Goal: Find contact information: Find contact information

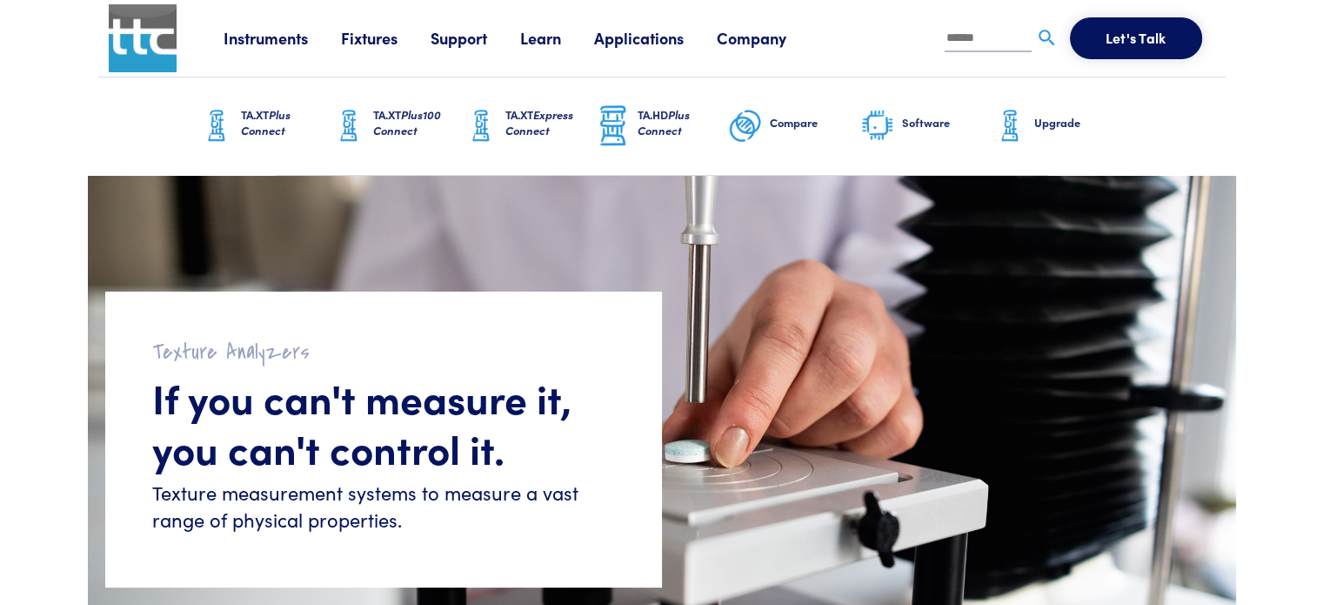
click at [289, 41] on link "Instruments" at bounding box center [282, 38] width 117 height 22
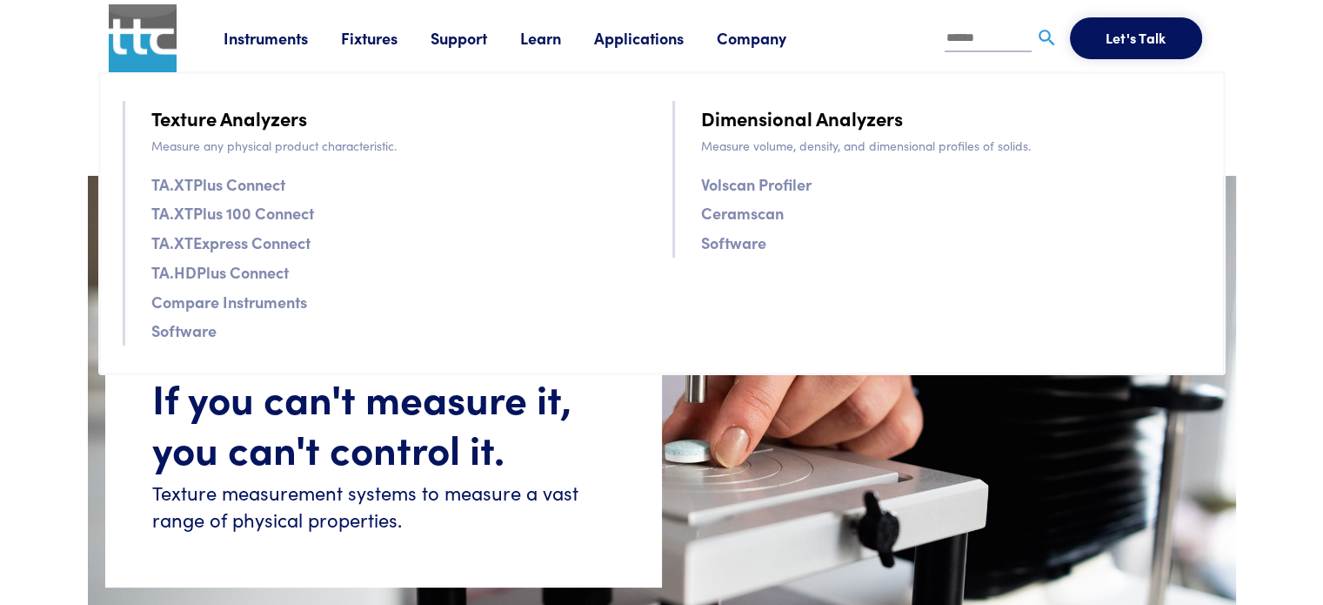
click at [251, 211] on link "TA.XTPlus 100 Connect" at bounding box center [232, 212] width 163 height 25
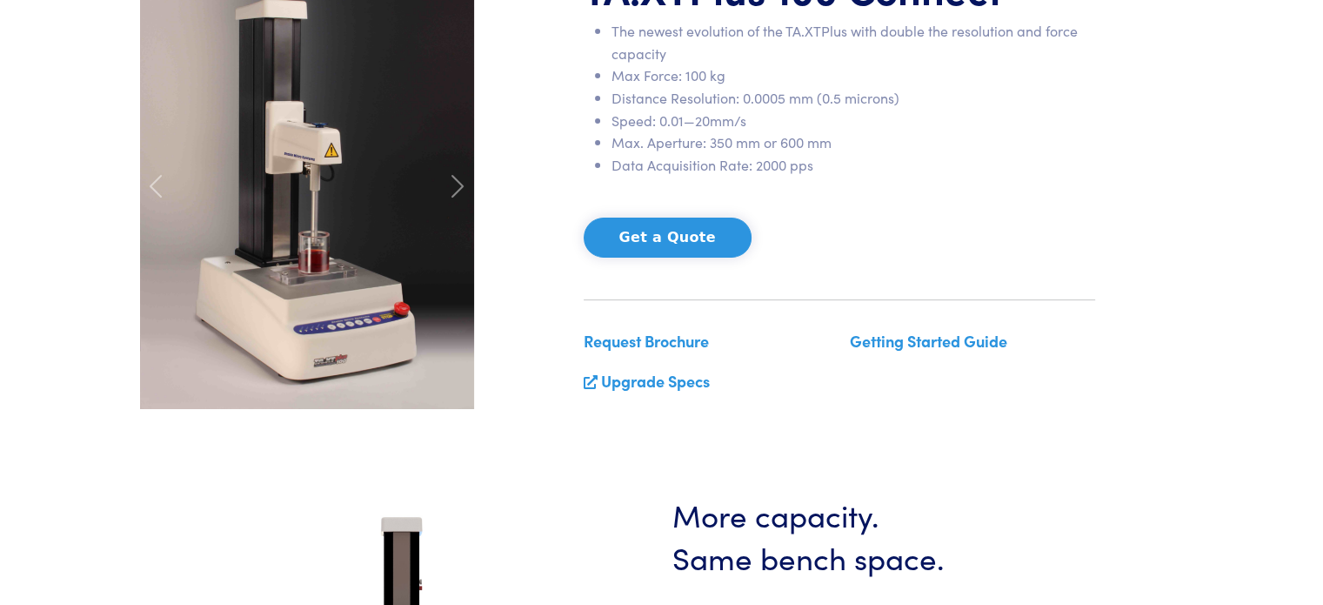
scroll to position [262, 0]
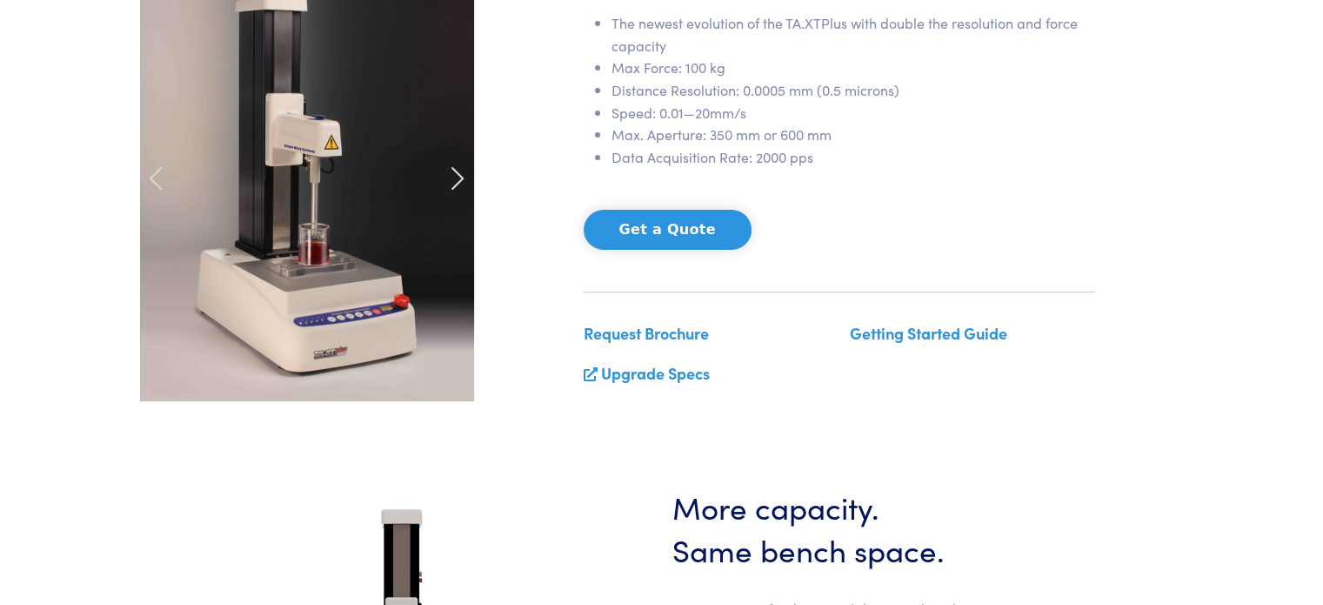
click at [466, 174] on span at bounding box center [458, 178] width 28 height 28
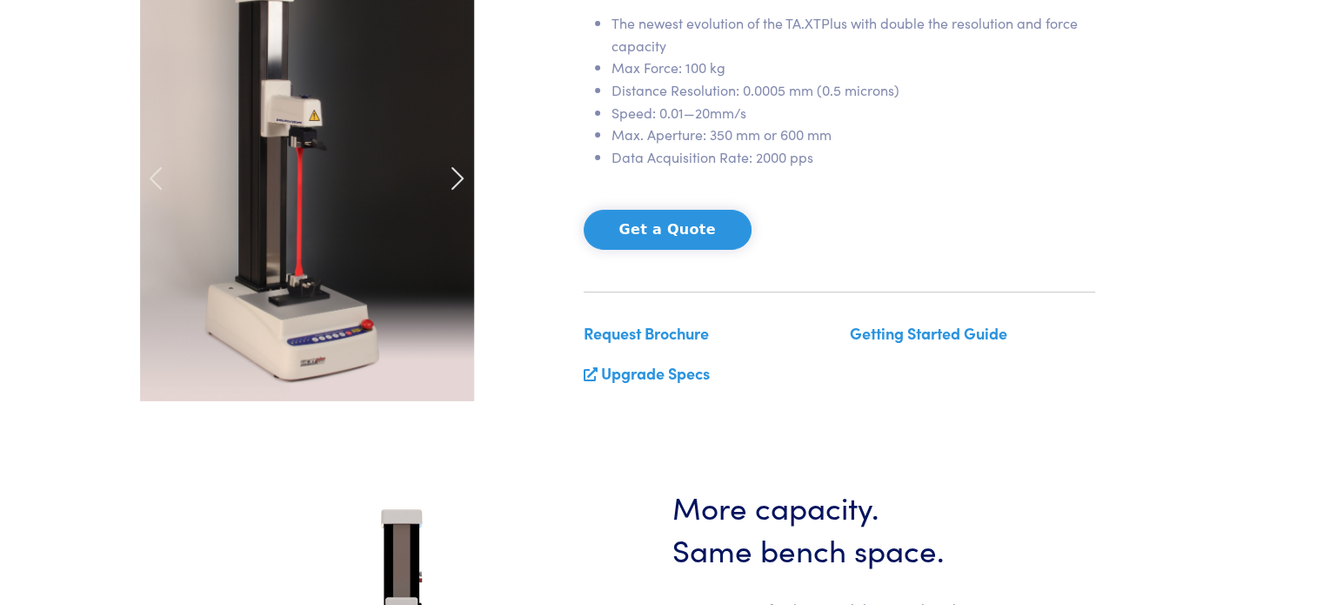
click at [466, 174] on span at bounding box center [458, 178] width 28 height 28
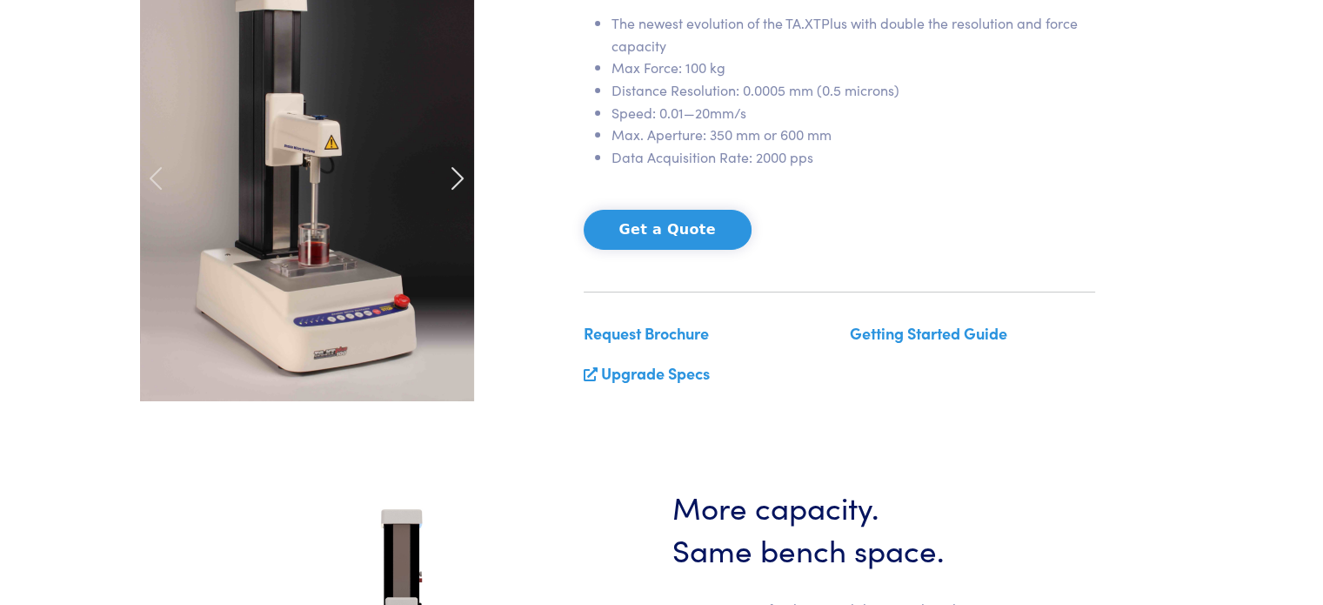
click at [466, 174] on span at bounding box center [458, 178] width 28 height 28
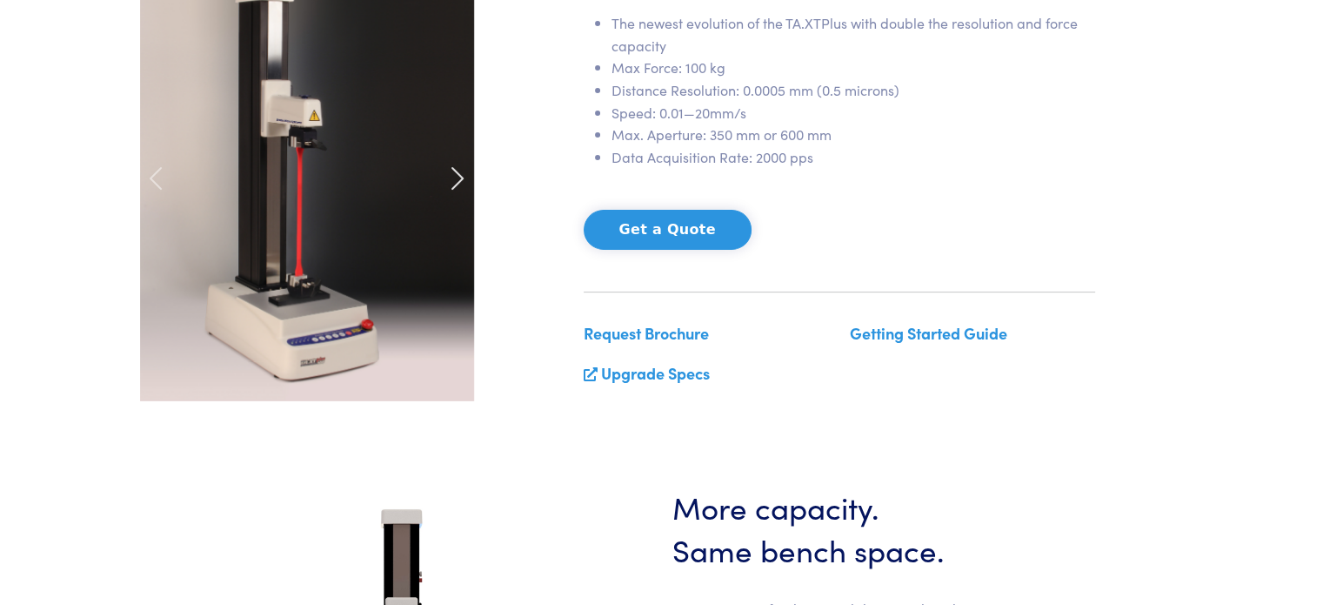
click at [466, 174] on span at bounding box center [458, 178] width 28 height 28
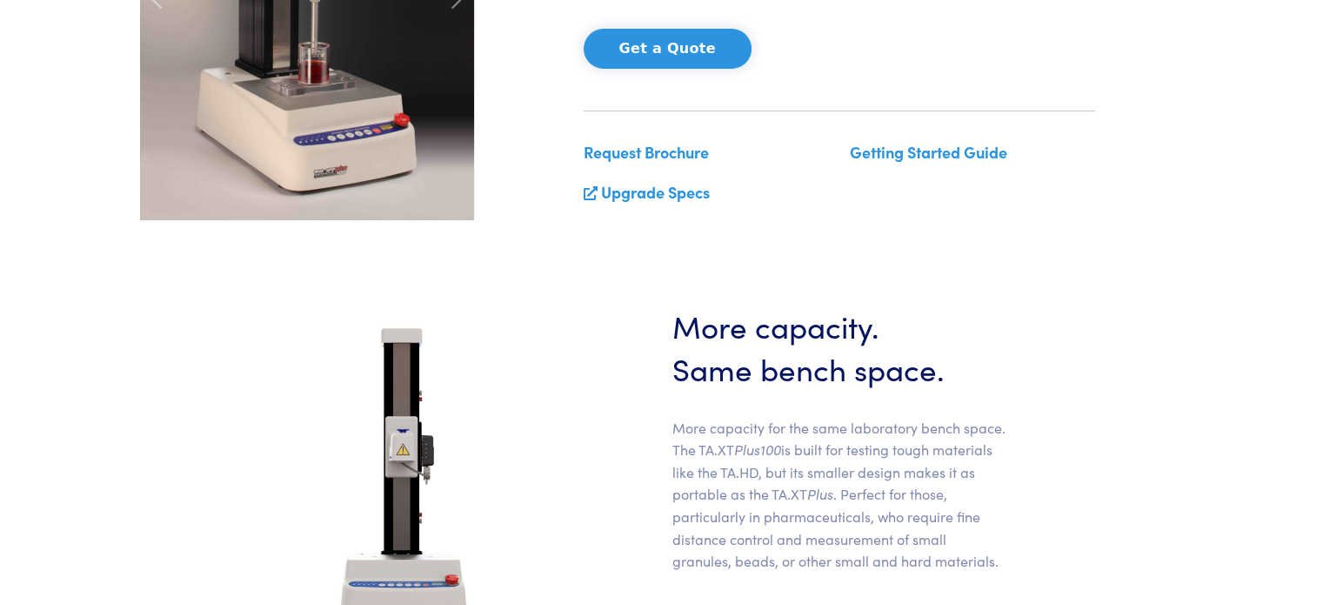
scroll to position [362, 0]
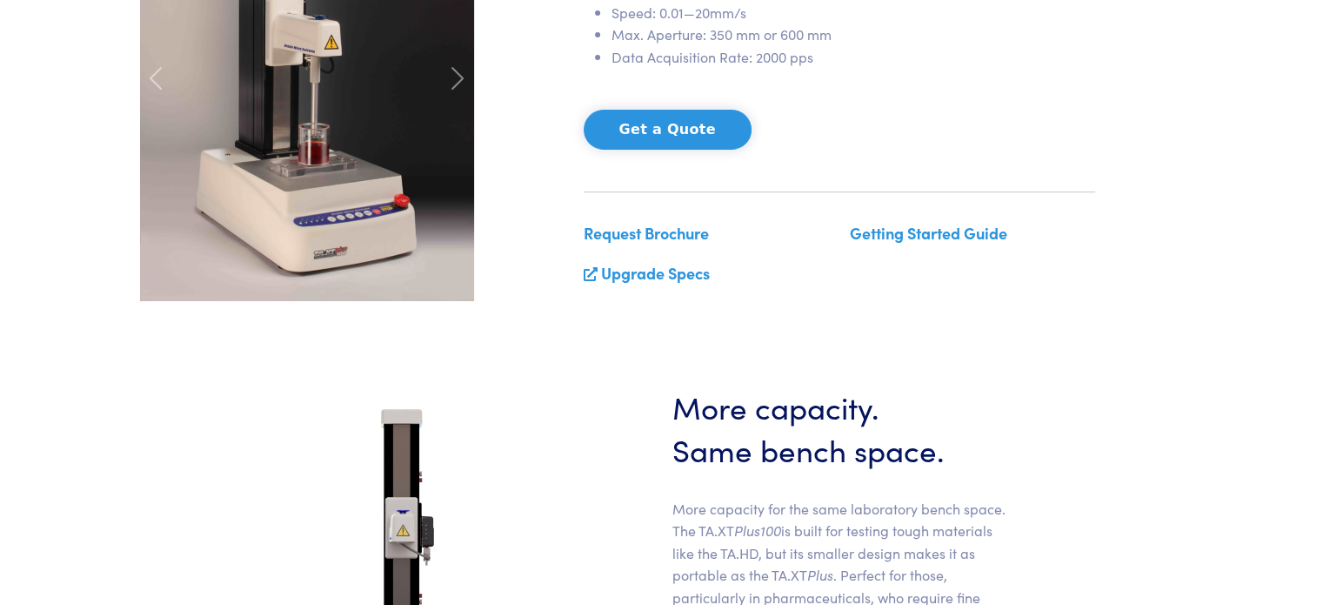
click at [632, 274] on link "Upgrade Specs" at bounding box center [655, 273] width 109 height 22
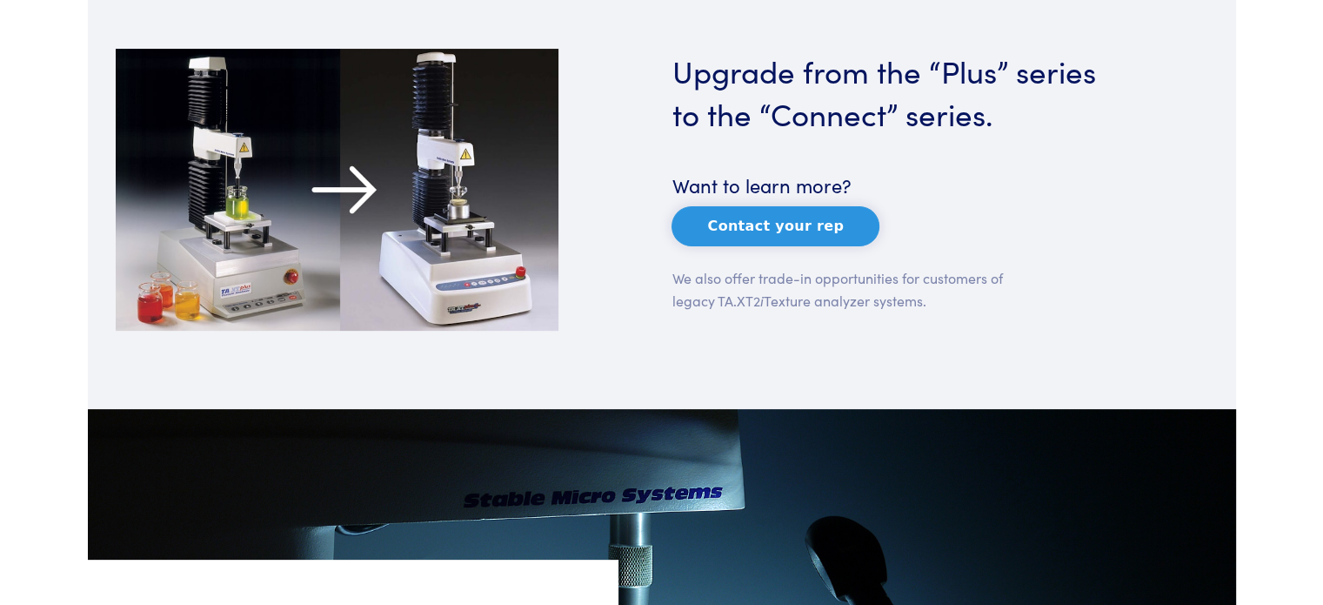
scroll to position [368, 0]
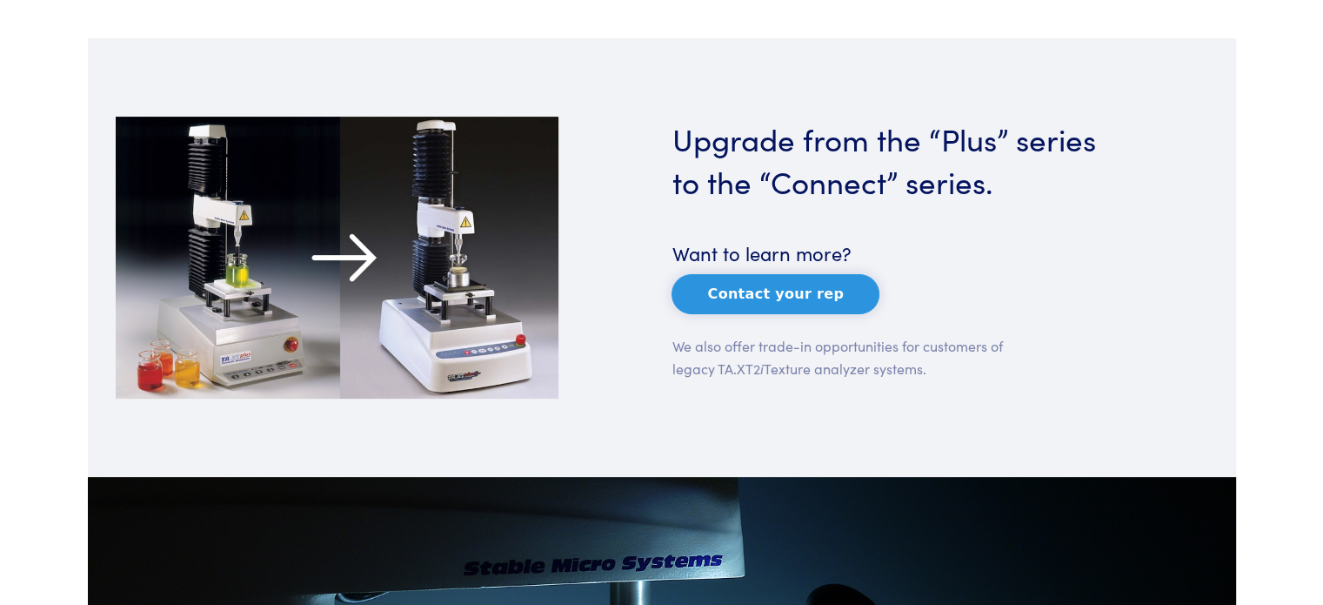
drag, startPoint x: 1334, startPoint y: 51, endPoint x: 1326, endPoint y: 123, distance: 71.8
click at [782, 293] on button "Contact your rep" at bounding box center [776, 294] width 208 height 40
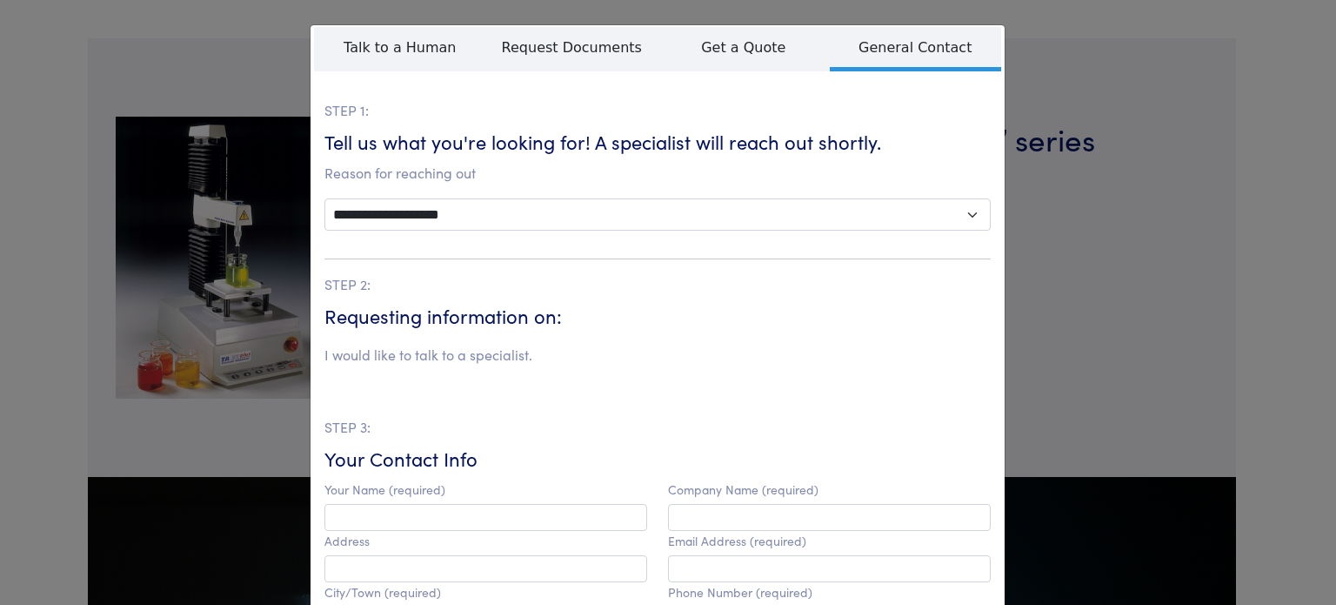
click at [1167, 55] on div "**********" at bounding box center [668, 302] width 1336 height 605
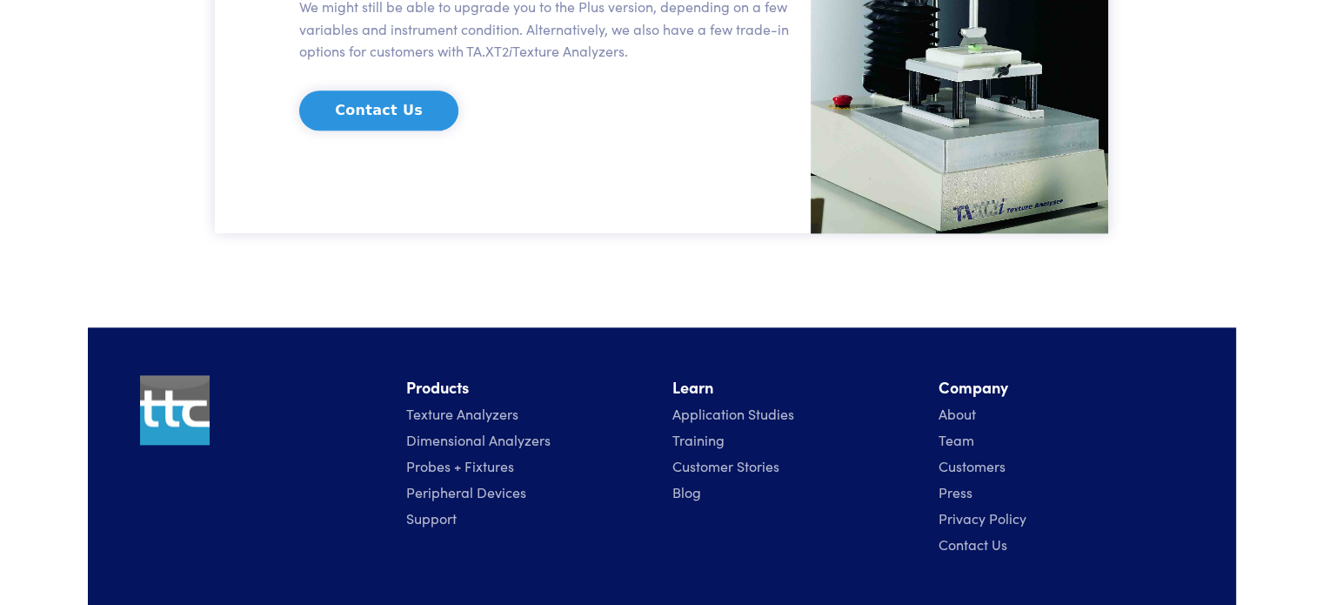
scroll to position [2357, 0]
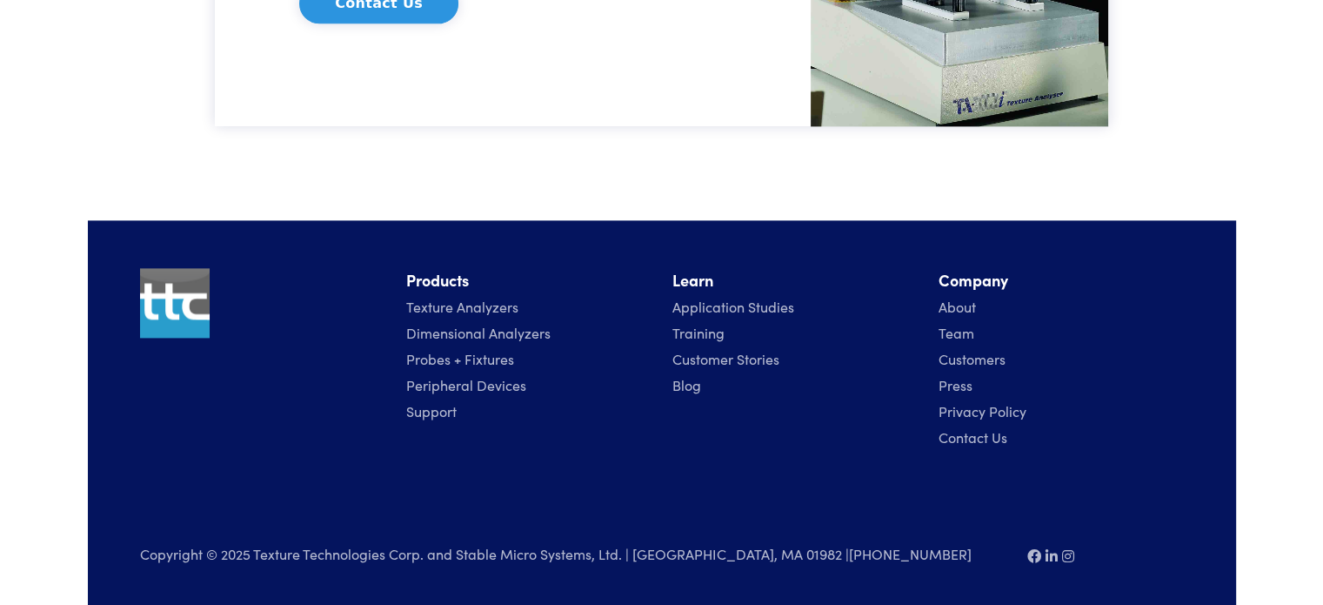
click at [993, 431] on link "Contact Us" at bounding box center [973, 436] width 69 height 19
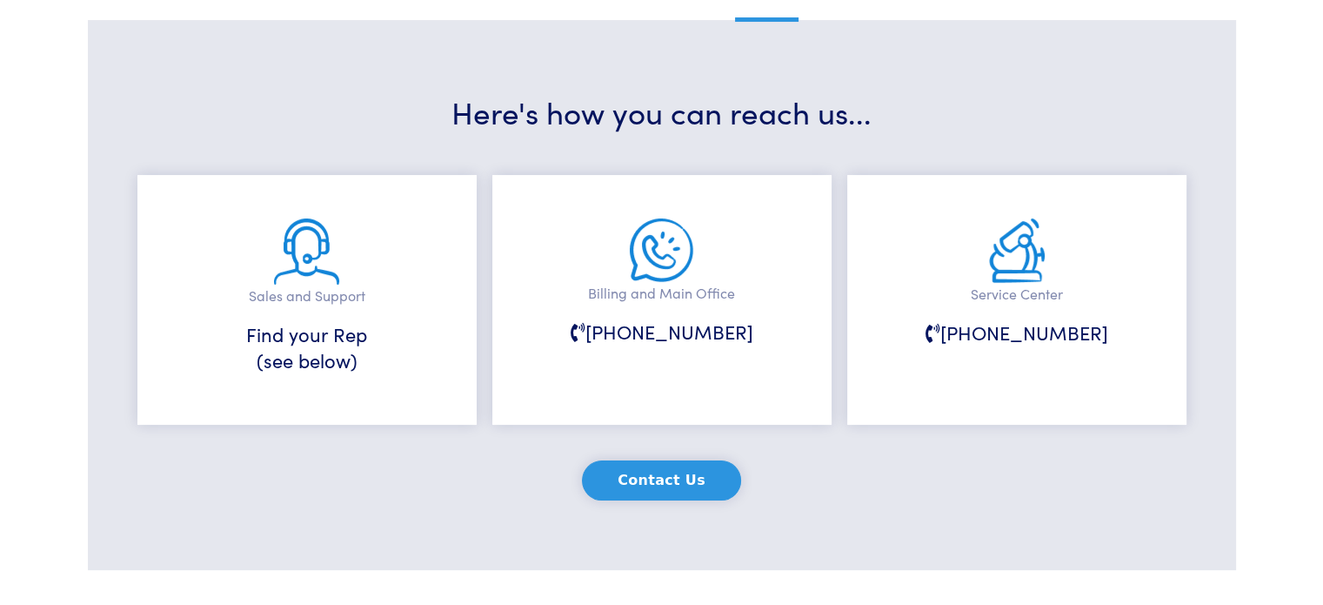
scroll to position [277, 0]
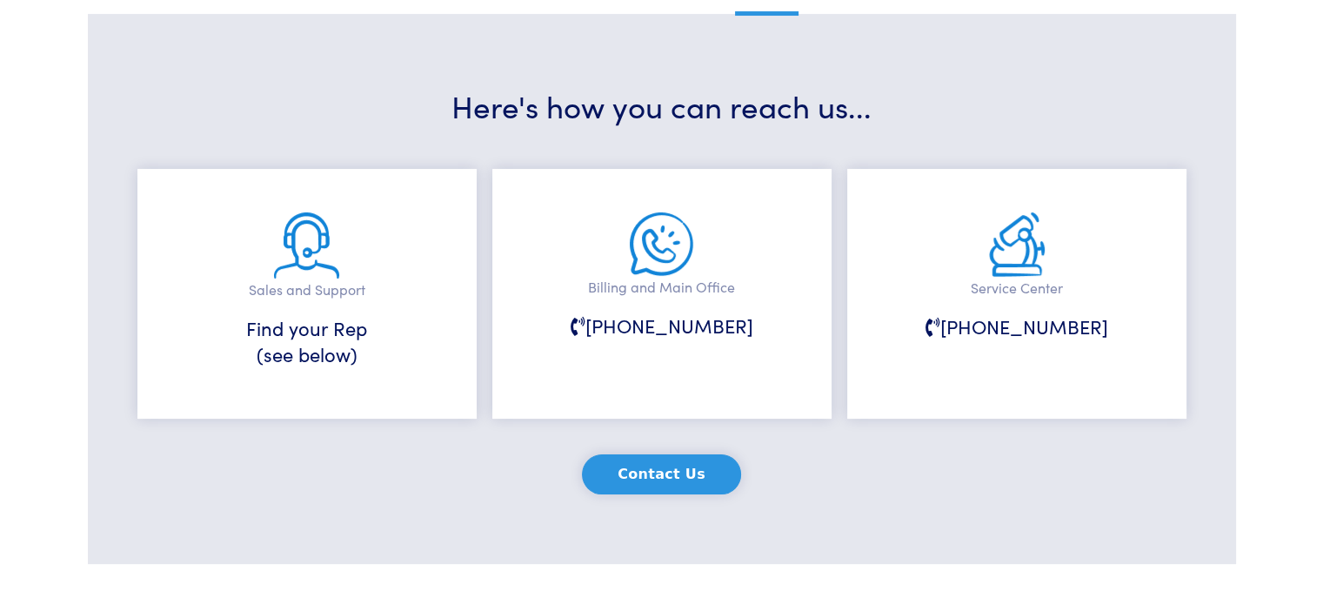
drag, startPoint x: 1329, startPoint y: 86, endPoint x: 1335, endPoint y: 145, distance: 59.4
click at [317, 362] on h6 "Find your Rep (see below)" at bounding box center [307, 342] width 252 height 54
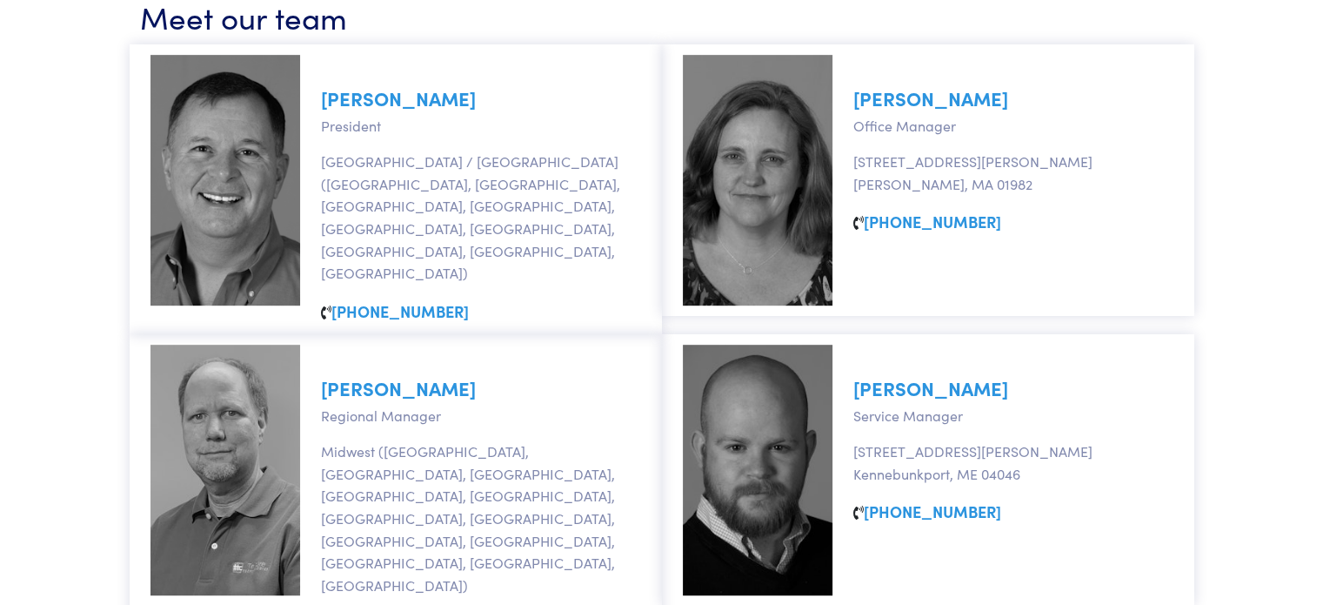
scroll to position [897, 0]
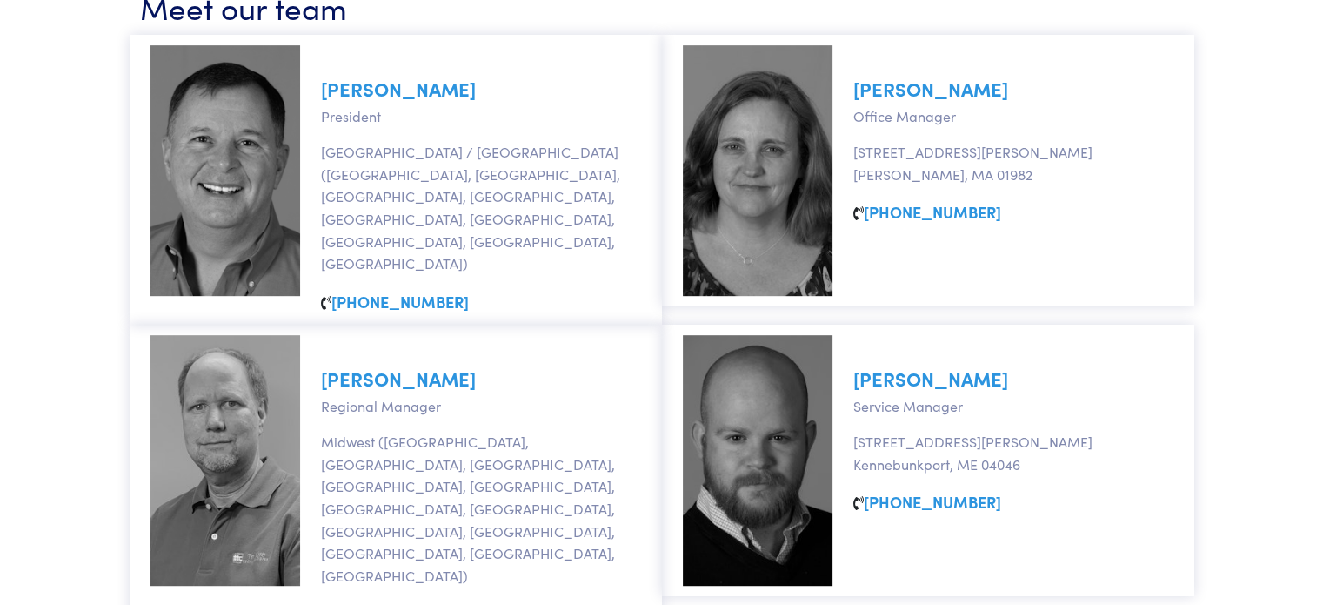
click at [400, 365] on link "David Larson" at bounding box center [398, 378] width 155 height 27
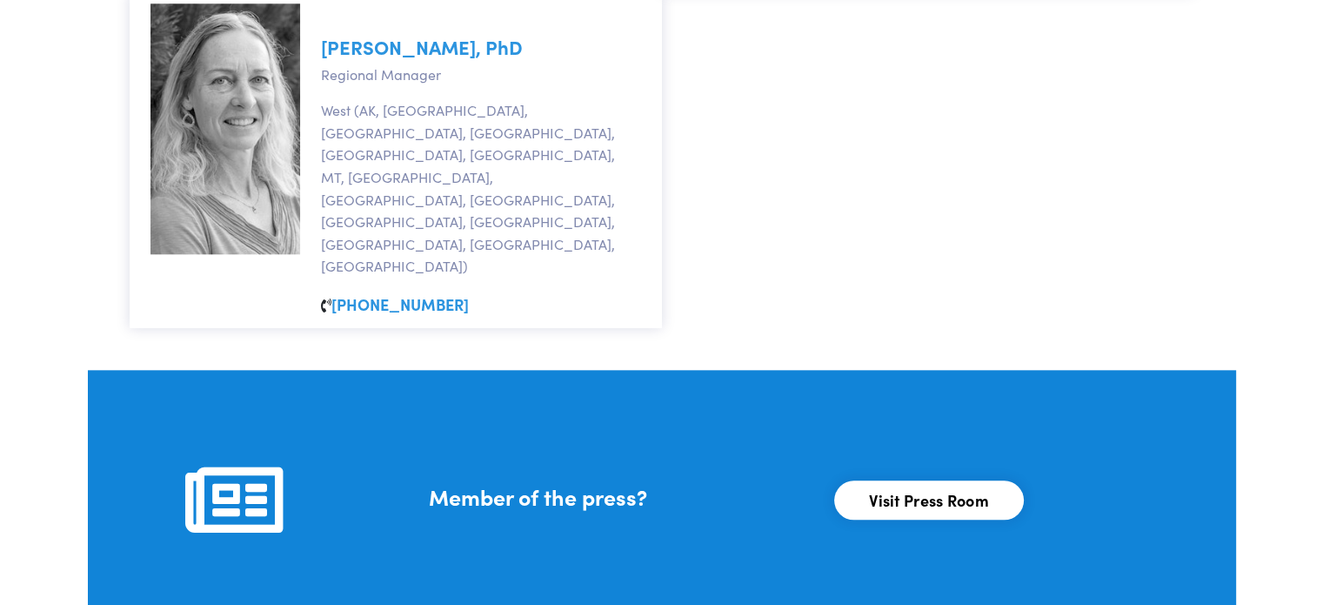
scroll to position [1906, 0]
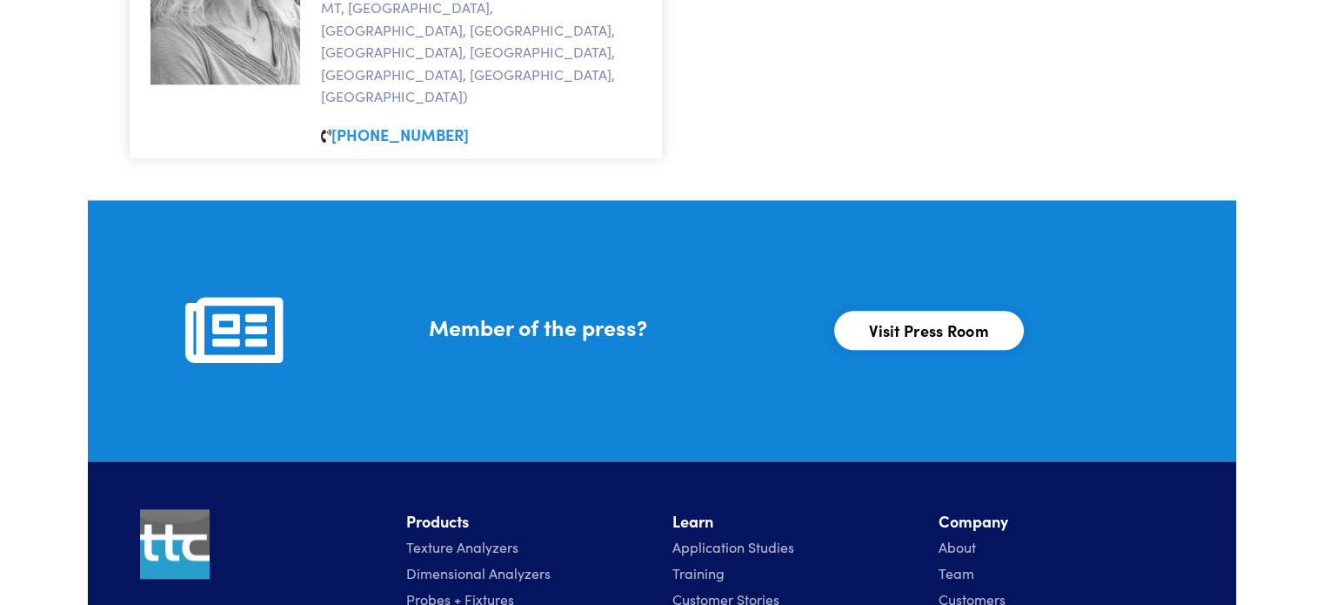
scroll to position [2010, 0]
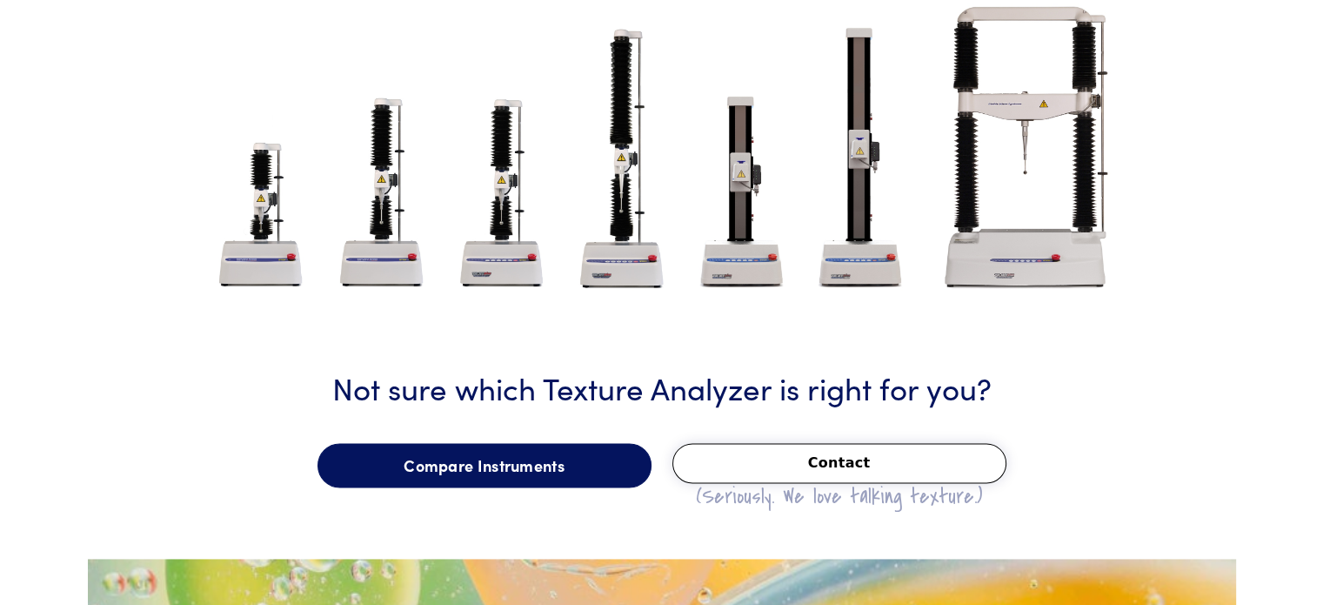
scroll to position [2198, 0]
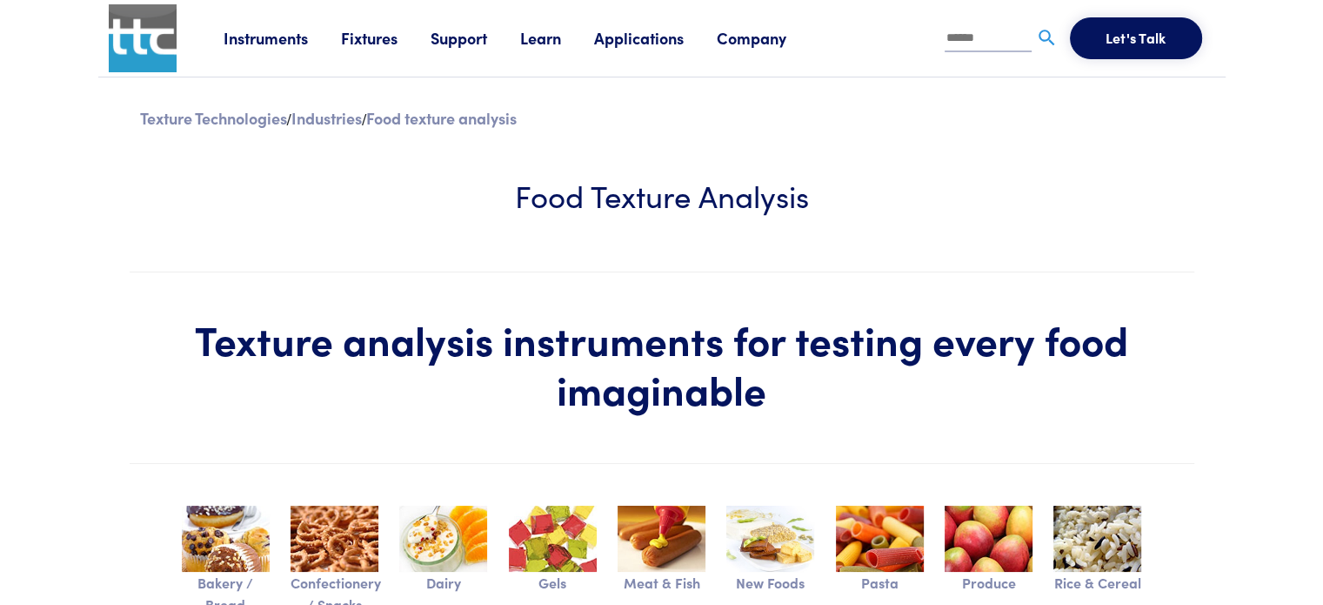
click at [278, 43] on link "Instruments" at bounding box center [282, 38] width 117 height 22
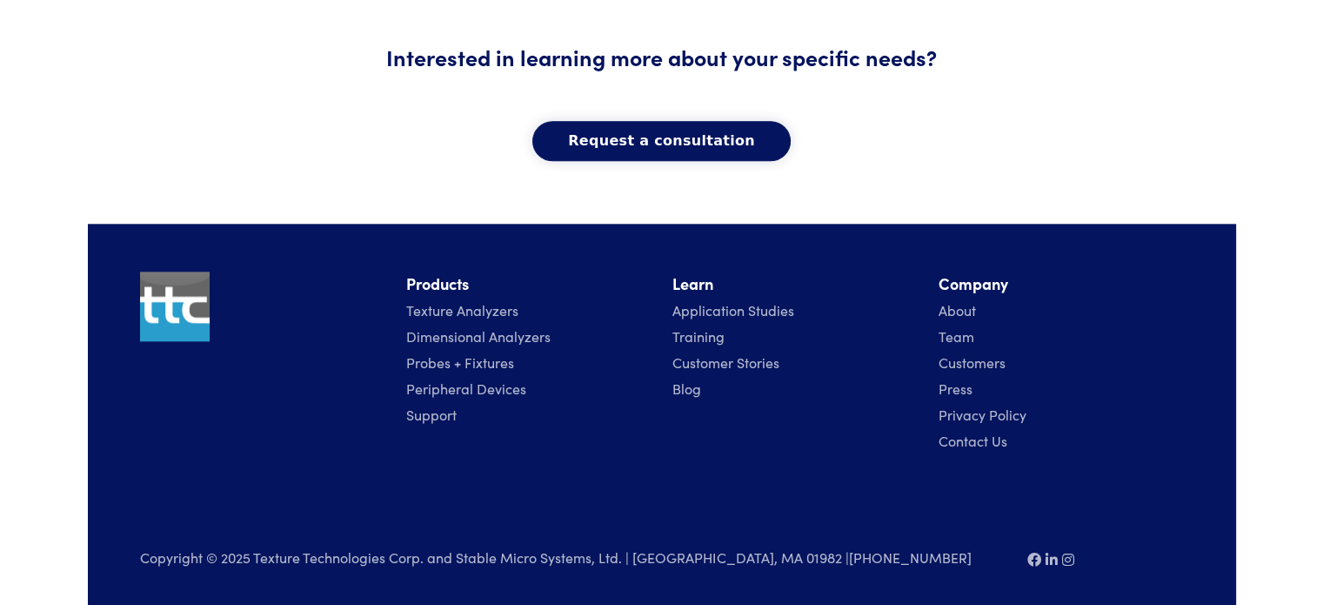
scroll to position [1957, 0]
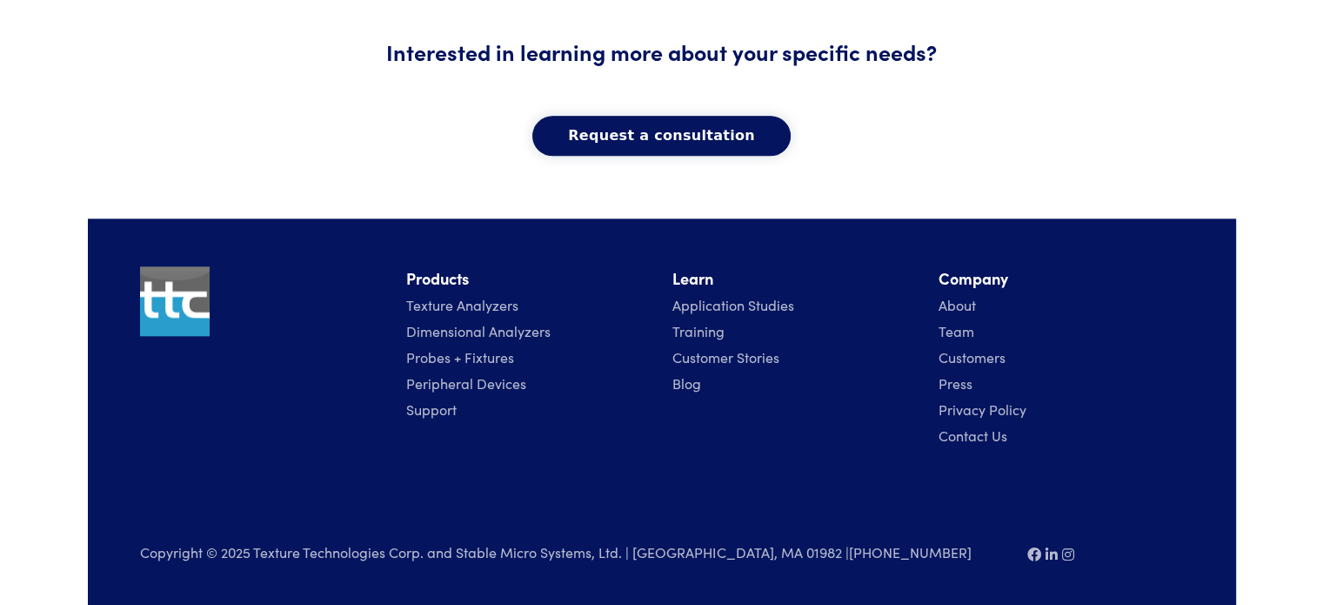
click at [985, 358] on link "Customers" at bounding box center [972, 356] width 67 height 19
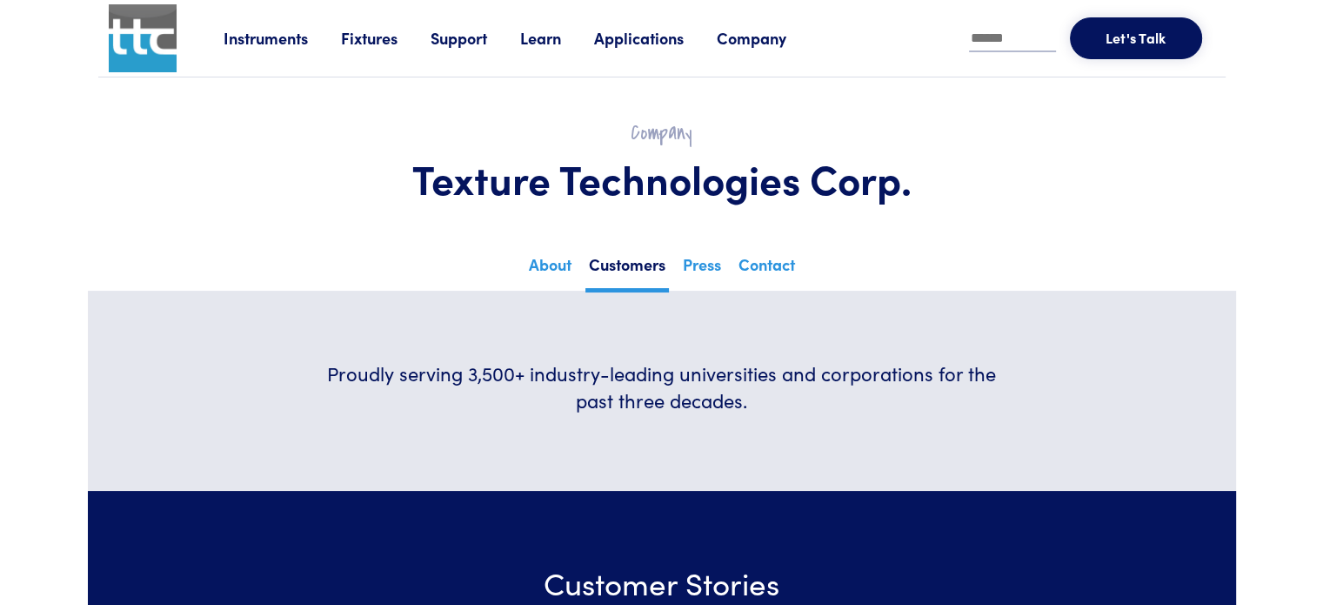
drag, startPoint x: 1320, startPoint y: 39, endPoint x: 1320, endPoint y: 78, distance: 39.1
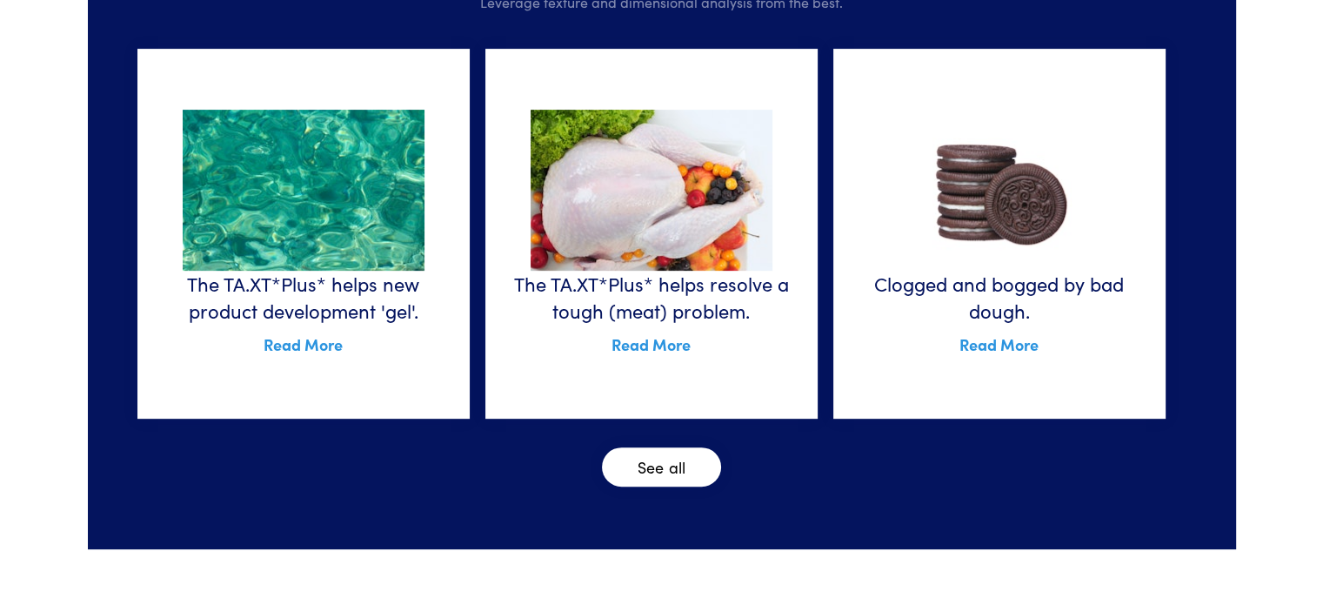
scroll to position [630, 0]
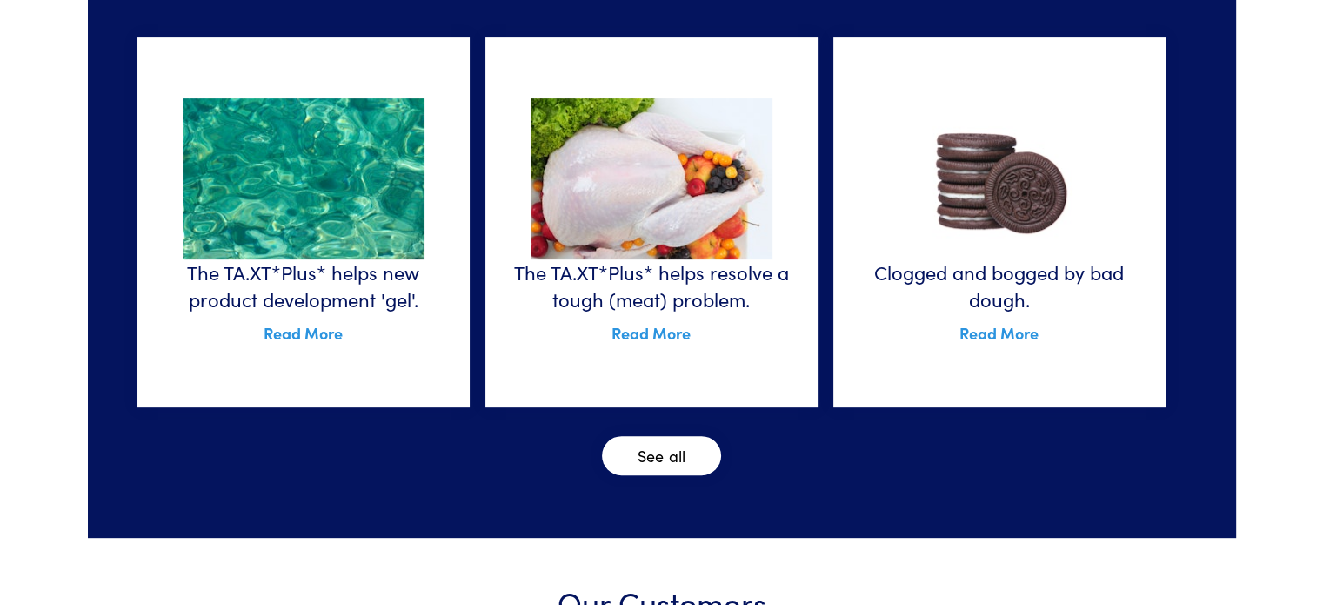
click at [1002, 340] on link "Read More" at bounding box center [999, 333] width 79 height 22
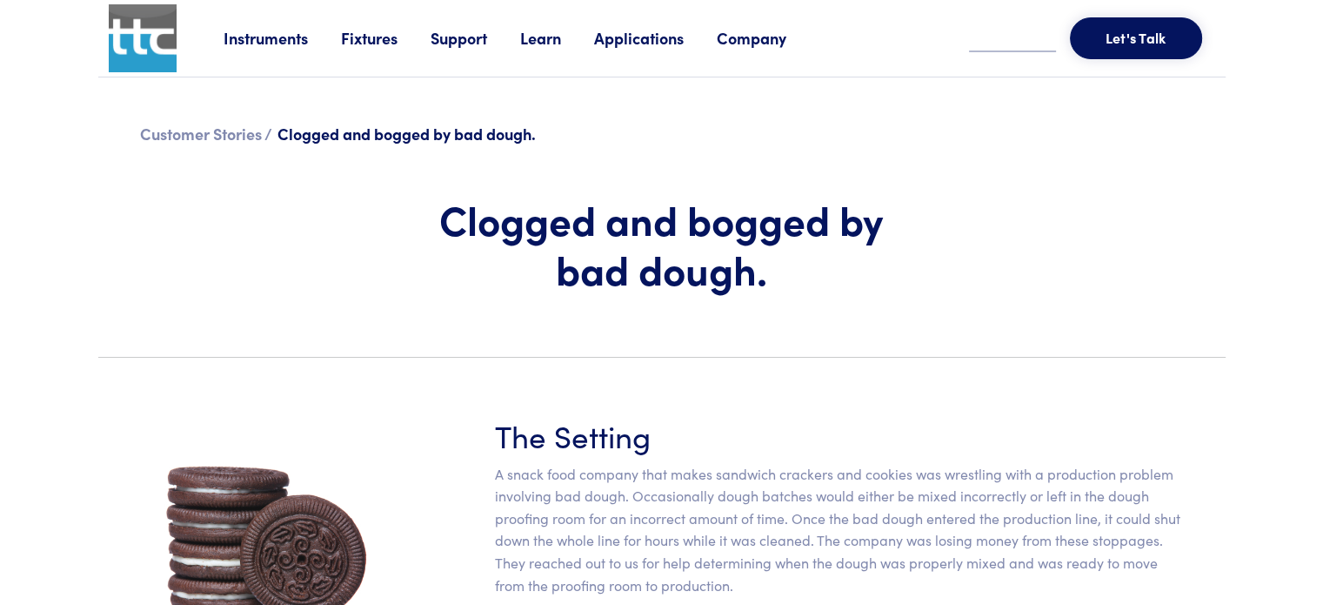
click at [1009, 170] on section "Customer Stories / Clogged and bogged by bad dough. Clogged and bogged by bad d…" at bounding box center [662, 209] width 1148 height 265
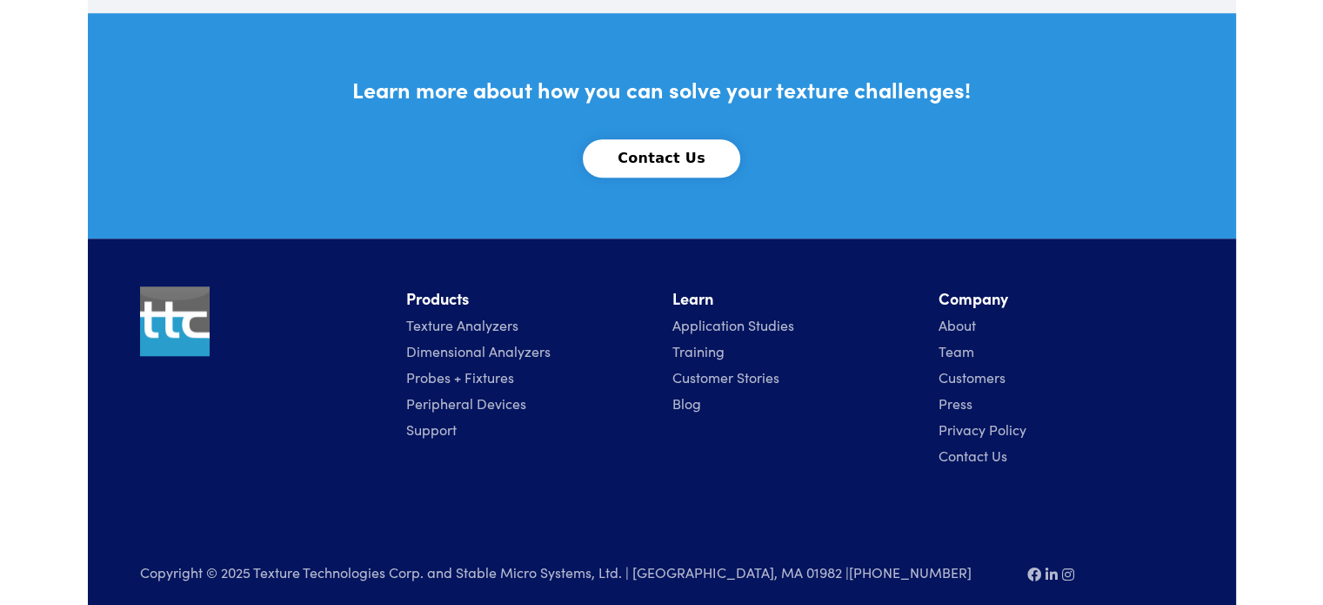
scroll to position [1656, 0]
